Goal: Check status: Check status

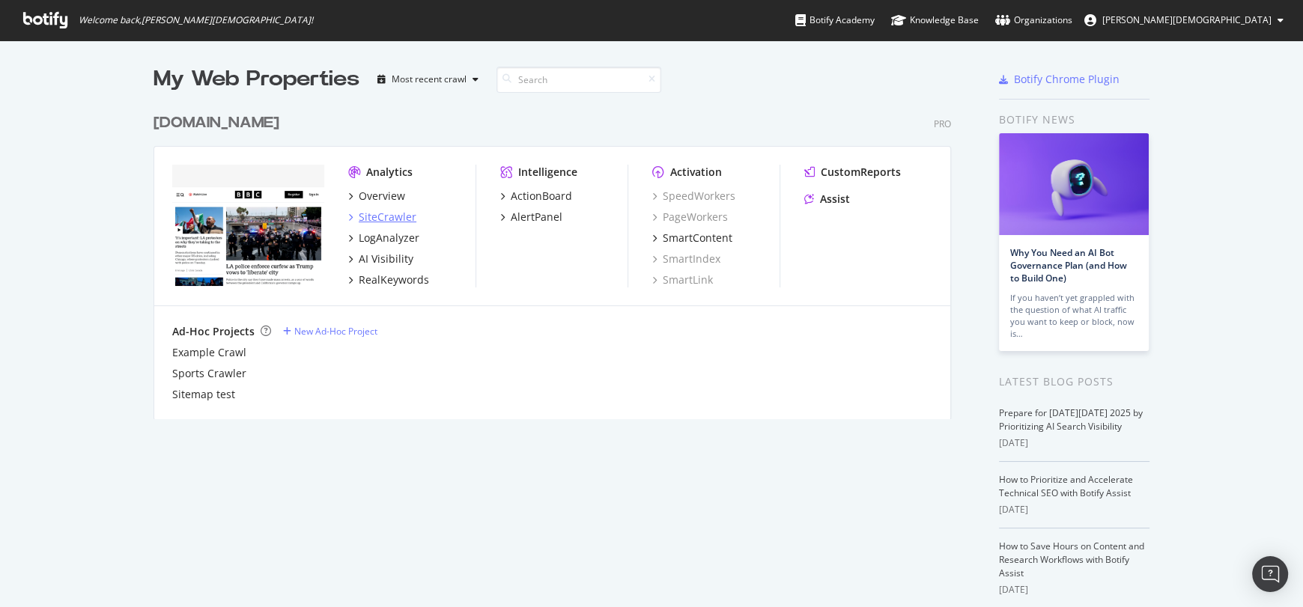
click at [386, 213] on div "SiteCrawler" at bounding box center [388, 217] width 58 height 15
